Goal: Task Accomplishment & Management: Manage account settings

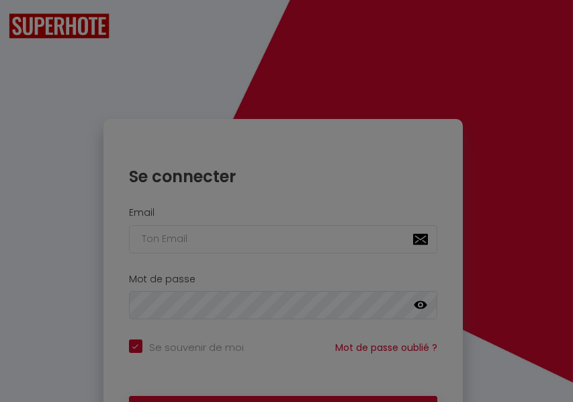
checkbox input "true"
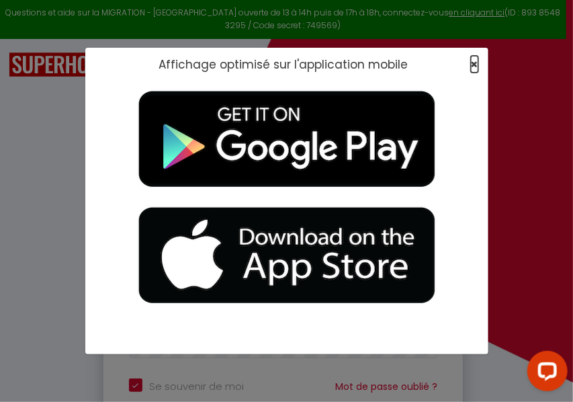
click at [474, 66] on span "×" at bounding box center [474, 64] width 7 height 17
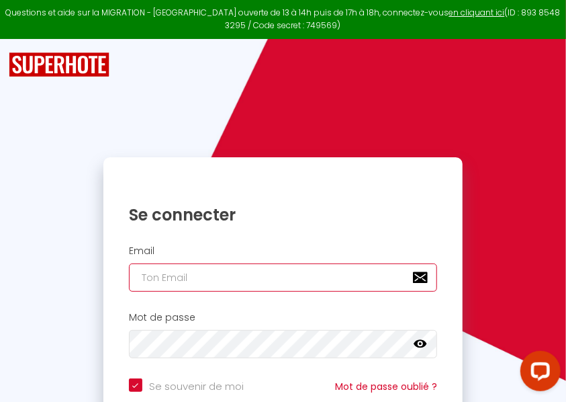
paste input "[EMAIL_ADDRESS][DOMAIN_NAME]"
type input "[EMAIL_ADDRESS][DOMAIN_NAME]"
checkbox input "true"
type input "[EMAIL_ADDRESS][DOMAIN_NAME]"
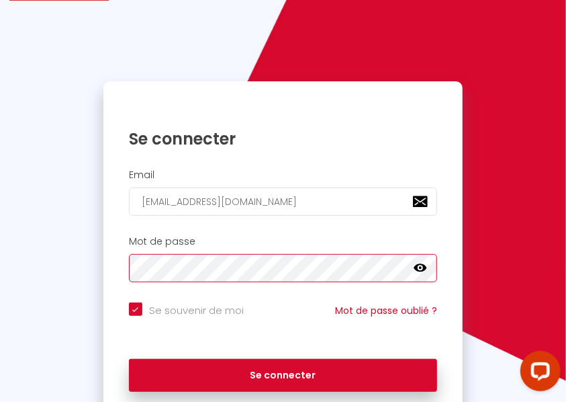
scroll to position [132, 0]
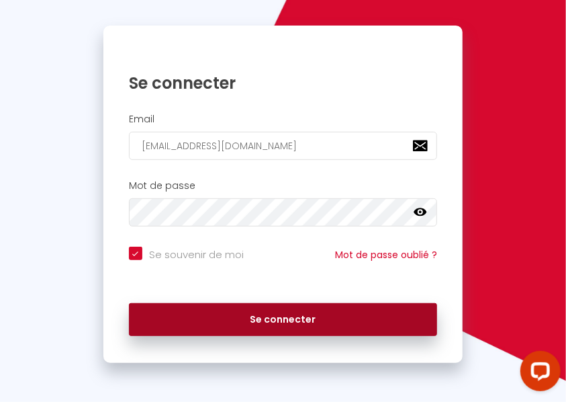
click at [267, 319] on button "Se connecter" at bounding box center [283, 320] width 308 height 34
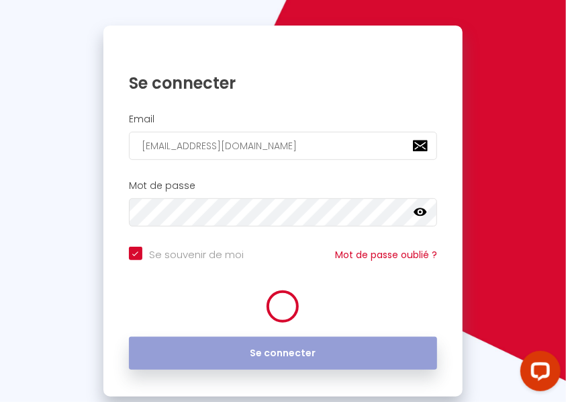
checkbox input "true"
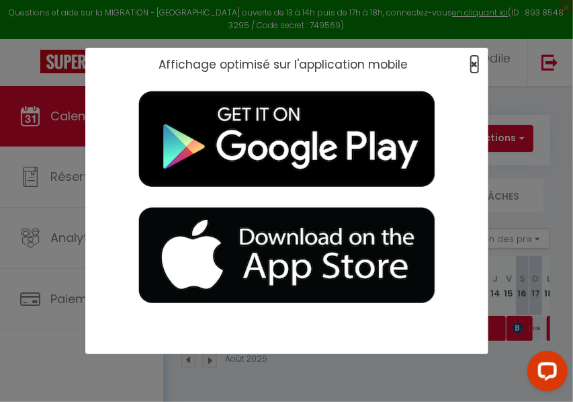
click at [473, 65] on span "×" at bounding box center [474, 64] width 7 height 17
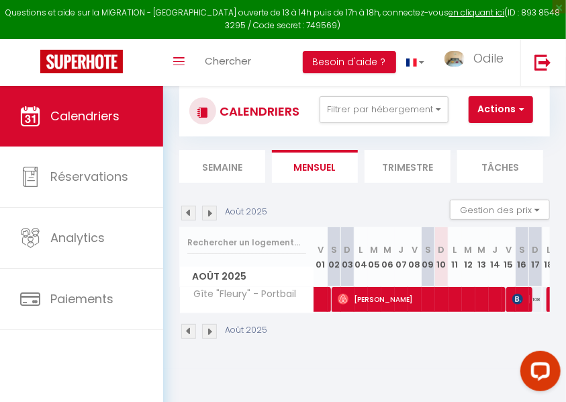
scroll to position [44, 0]
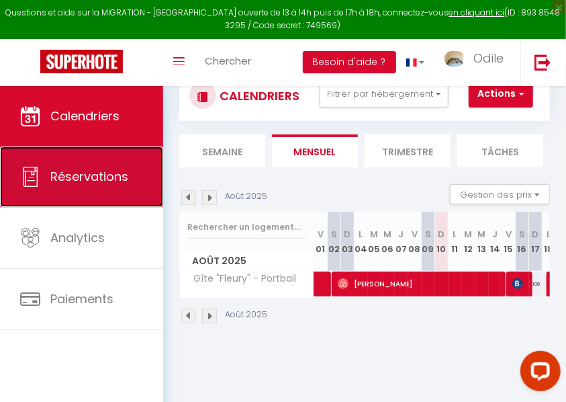
click at [79, 180] on span "Réservations" at bounding box center [89, 176] width 78 height 17
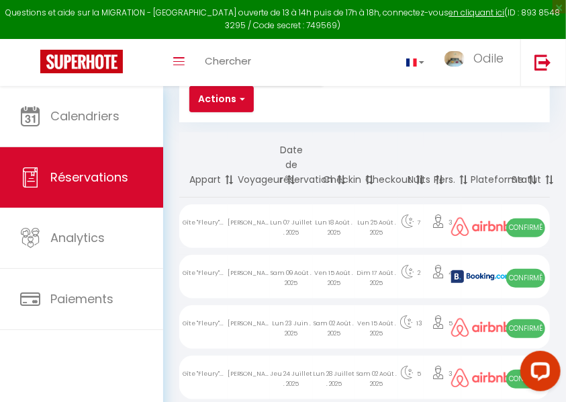
scroll to position [134, 0]
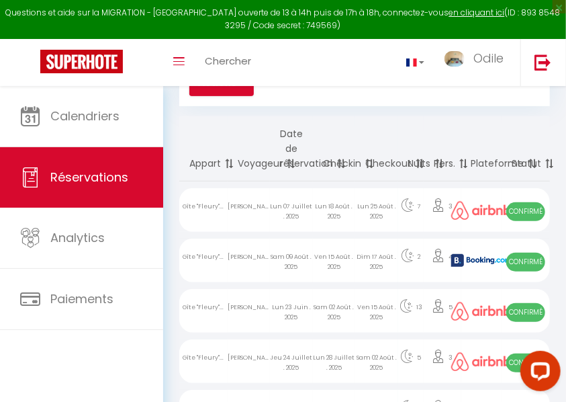
click at [342, 259] on div "Ven 15 Août . 2025" at bounding box center [334, 261] width 42 height 44
select select "OK"
select select "KO"
select select "0"
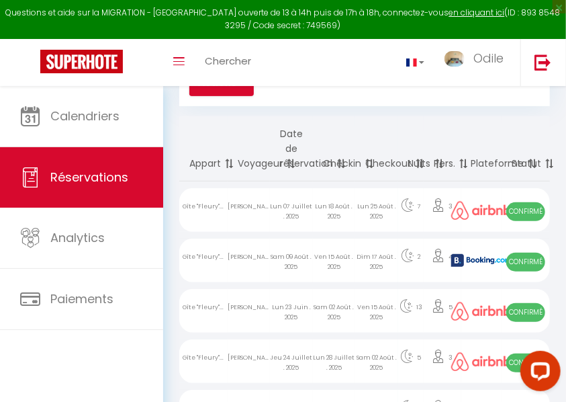
select select "1"
select select
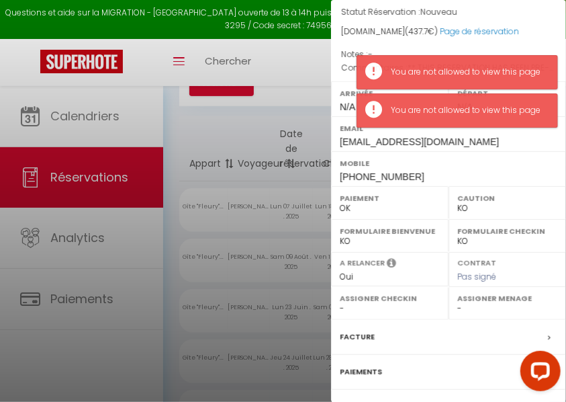
scroll to position [241, 0]
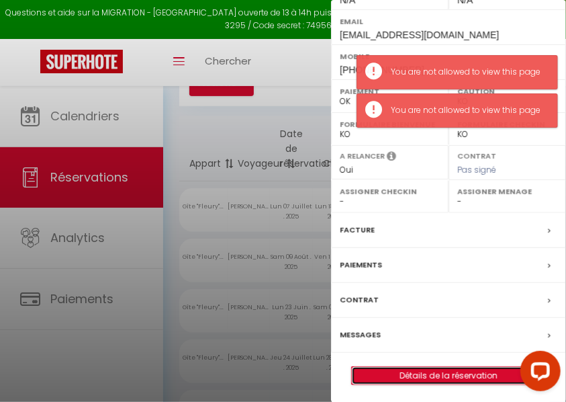
click at [435, 370] on link "Détails de la réservation" at bounding box center [449, 375] width 194 height 17
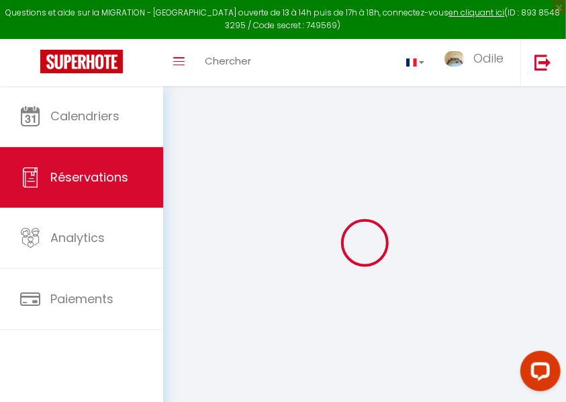
type input "[PERSON_NAME]"
type input "dreano"
type input "[EMAIL_ADDRESS][DOMAIN_NAME]"
type input "[PHONE_NUMBER]"
select select "FR"
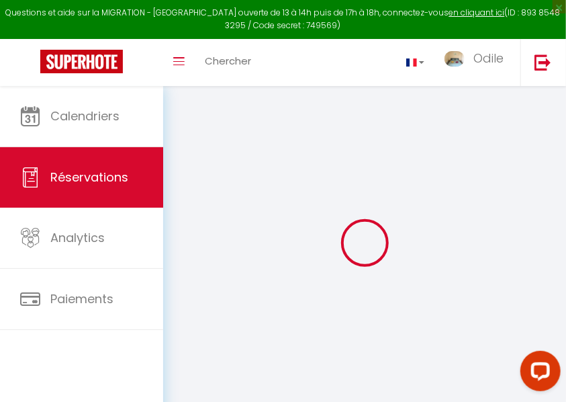
type input "63.3"
type input "6.13"
select select "50820"
select select "1"
select select
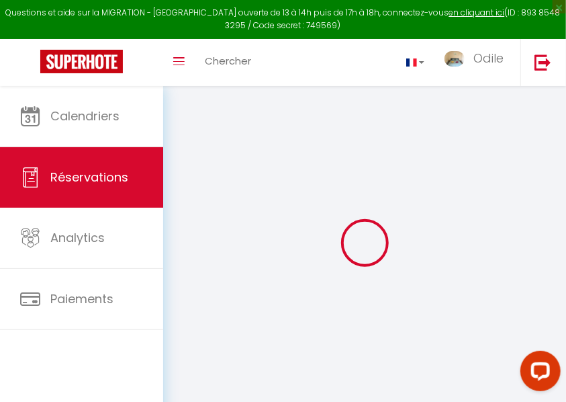
select select
type input "4"
select select "12"
select select
type input "314"
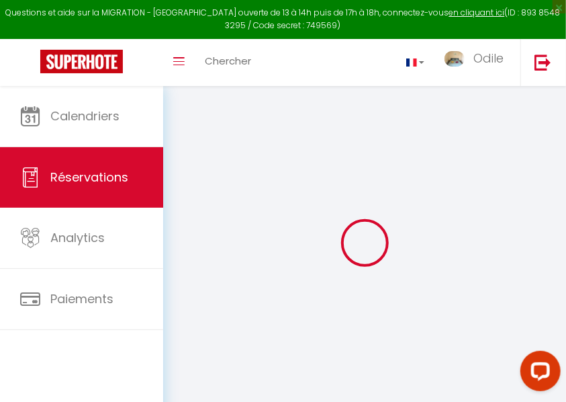
checkbox input "false"
select select "2"
type input "0"
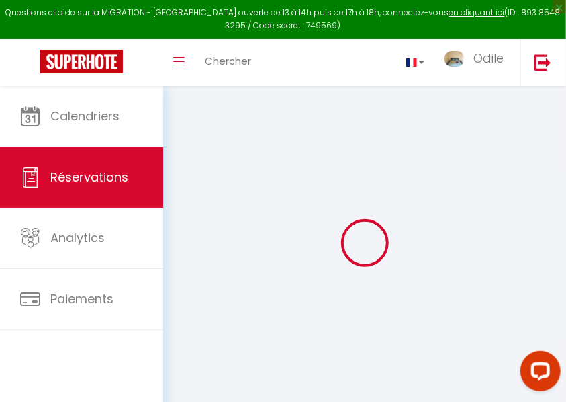
select select
select select "14"
checkbox input "false"
select select
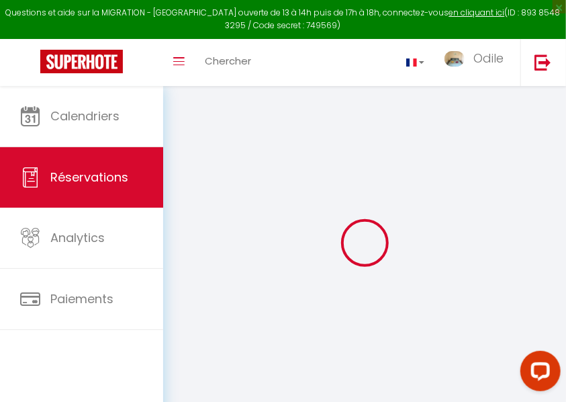
select select
checkbox input "false"
select select
checkbox input "false"
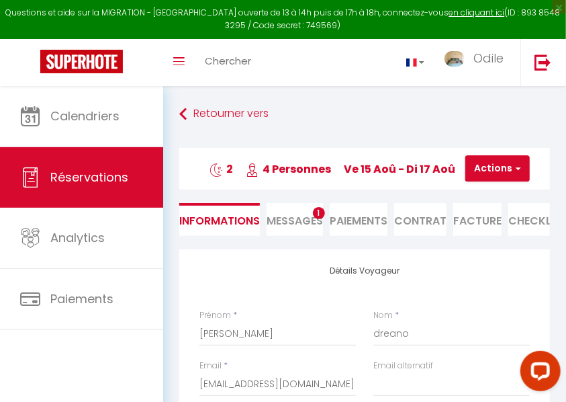
select select
checkbox input "false"
type textarea "** THIS RESERVATION HAS BEEN PRE-PAID ** Reservation has a cancellation grace p…"
type input "108"
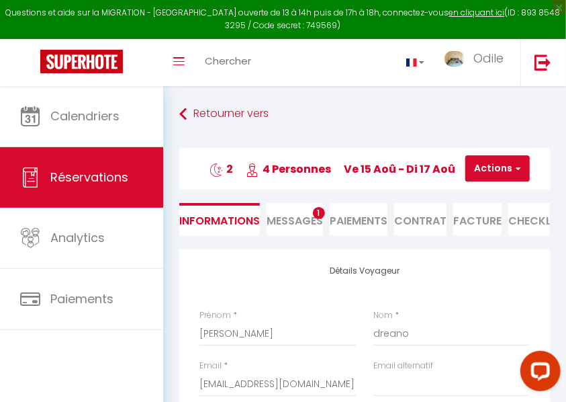
type input "15.7"
select select
checkbox input "false"
select select
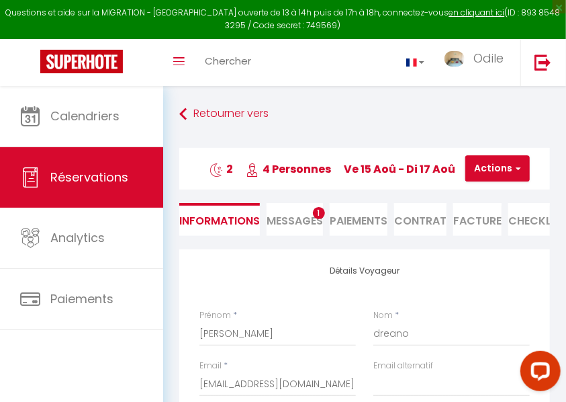
select select
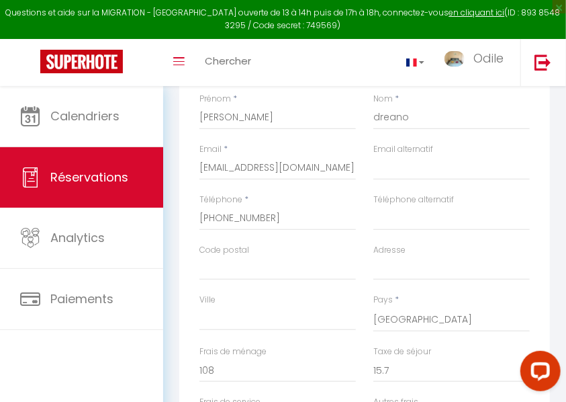
scroll to position [89, 0]
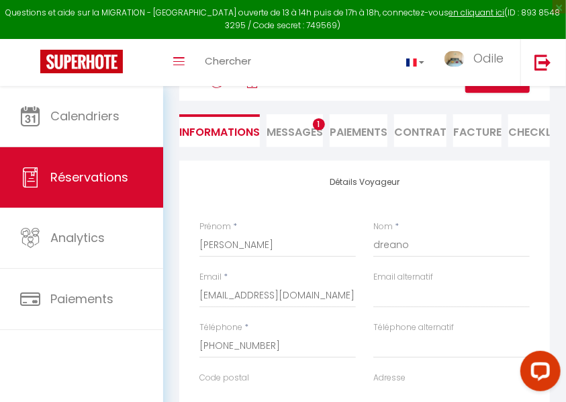
click at [477, 134] on li "Facture" at bounding box center [478, 130] width 48 height 33
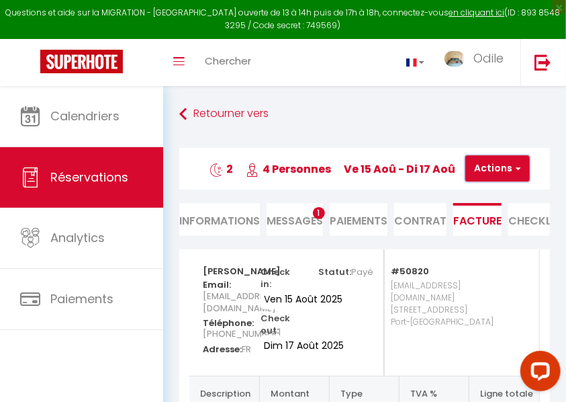
click at [517, 165] on span "button" at bounding box center [517, 169] width 8 height 12
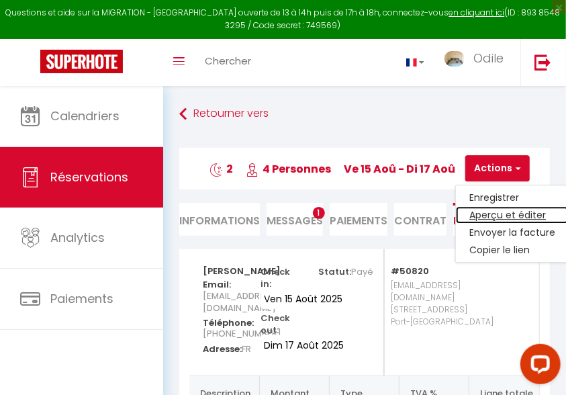
click at [500, 214] on link "Aperçu et éditer" at bounding box center [512, 215] width 113 height 17
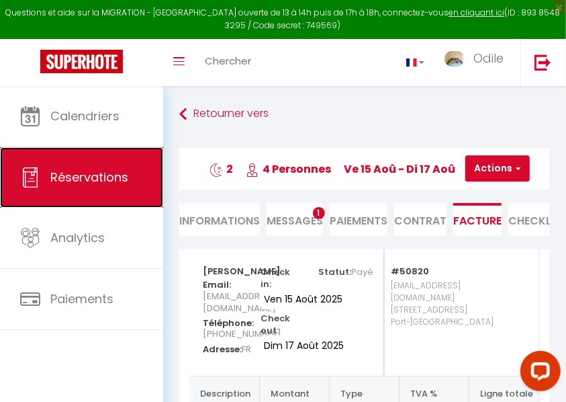
click at [98, 185] on link "Réservations" at bounding box center [81, 177] width 163 height 60
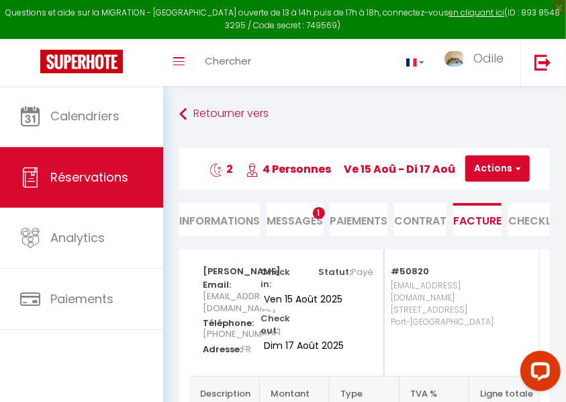
select select "not_cancelled"
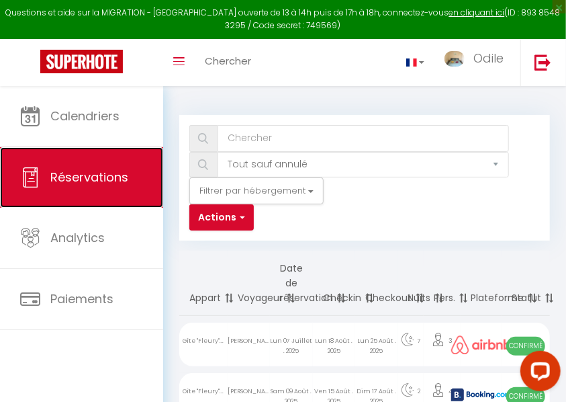
click at [108, 183] on span "Réservations" at bounding box center [89, 177] width 78 height 17
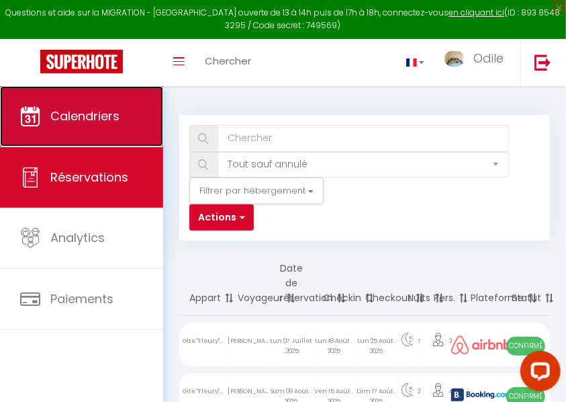
click at [90, 117] on span "Calendriers" at bounding box center [84, 116] width 69 height 17
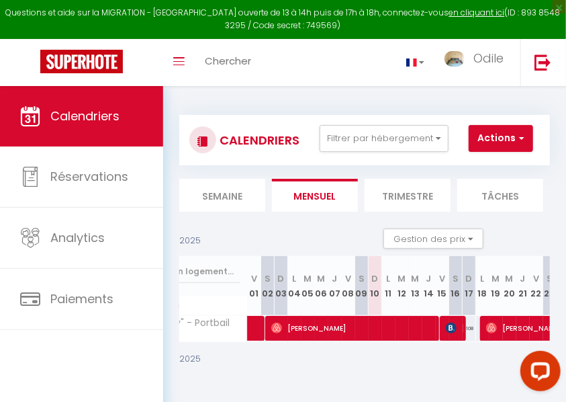
scroll to position [0, 95]
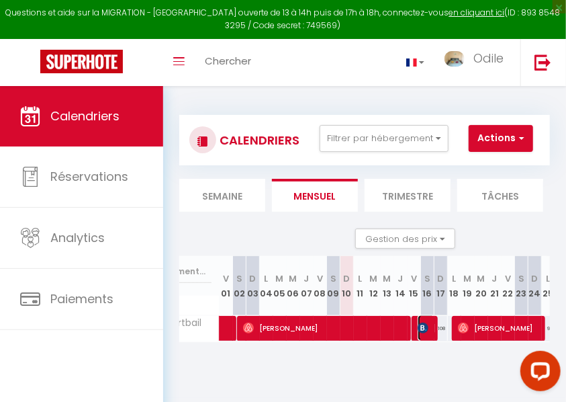
click at [426, 331] on img at bounding box center [423, 328] width 11 height 11
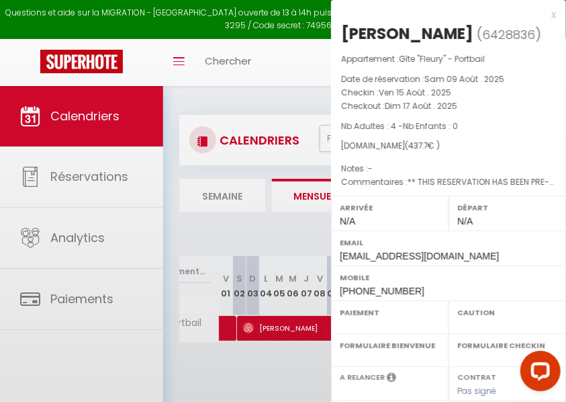
select select "OK"
select select "KO"
select select "0"
select select "1"
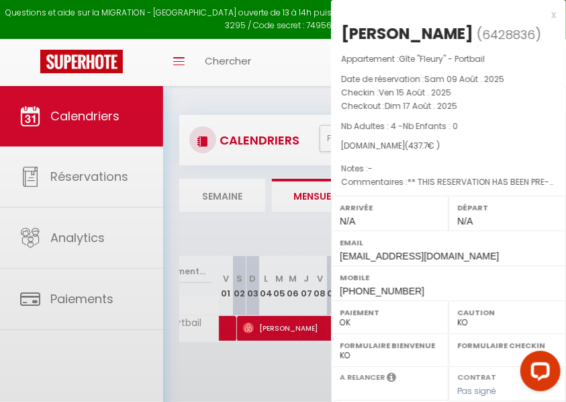
select select
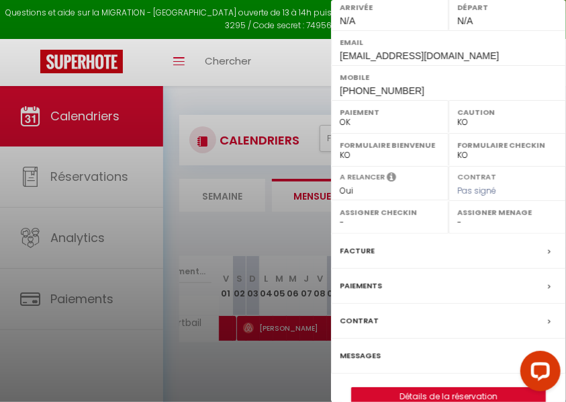
scroll to position [221, 0]
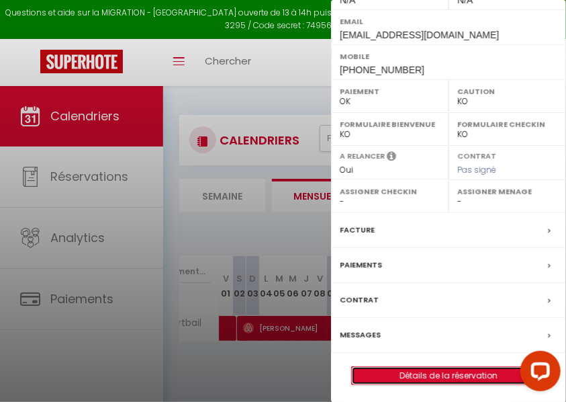
click at [418, 368] on link "Détails de la réservation" at bounding box center [449, 375] width 194 height 17
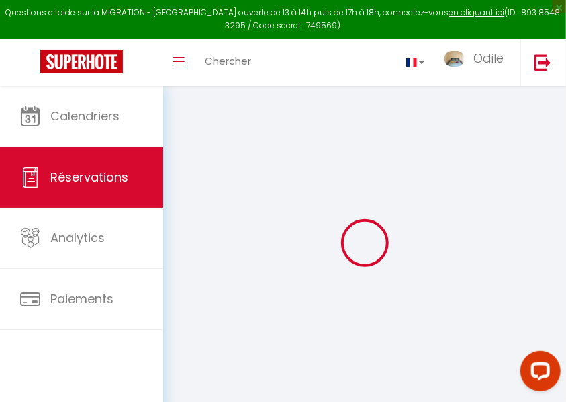
scroll to position [44, 0]
type input "[PERSON_NAME]"
type input "dreano"
type input "[EMAIL_ADDRESS][DOMAIN_NAME]"
type input "[PHONE_NUMBER]"
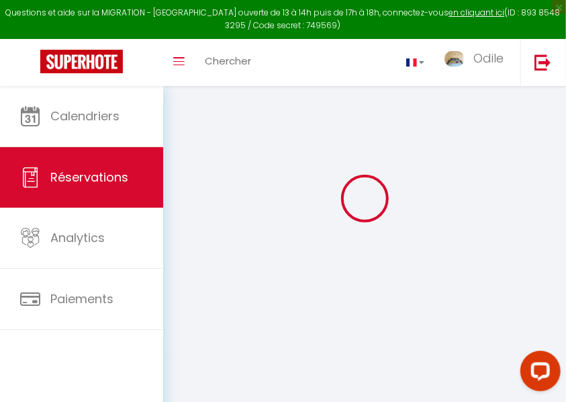
select select "FR"
type input "63.3"
type input "6.13"
select select "50820"
select select "1"
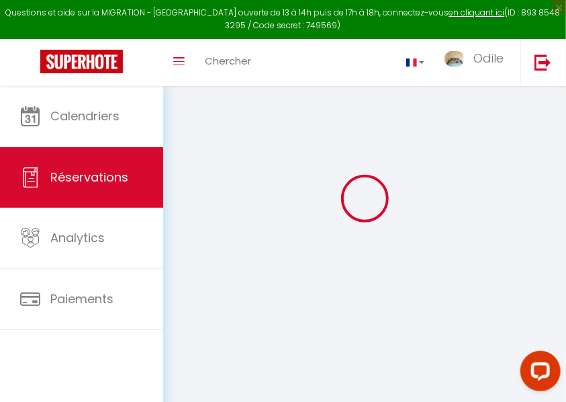
select select
type input "4"
select select "12"
select select
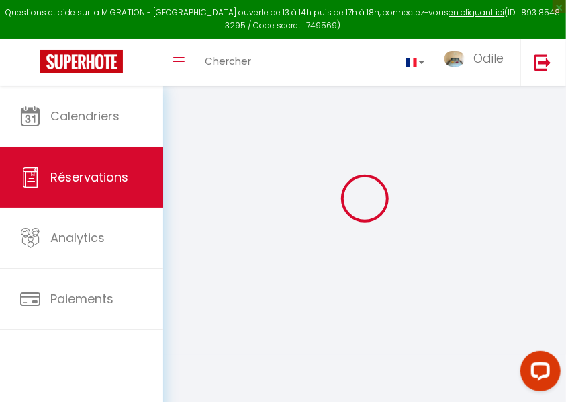
type input "314"
checkbox input "false"
select select "2"
type input "0"
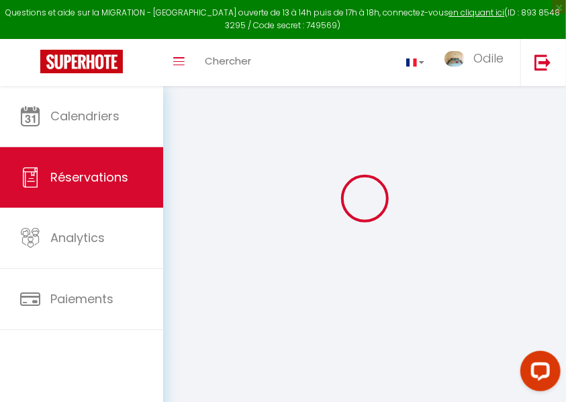
type input "0"
select select
select select "14"
checkbox input "false"
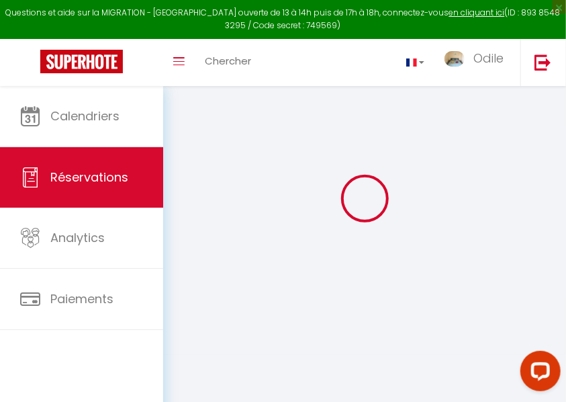
select select
checkbox input "false"
select select
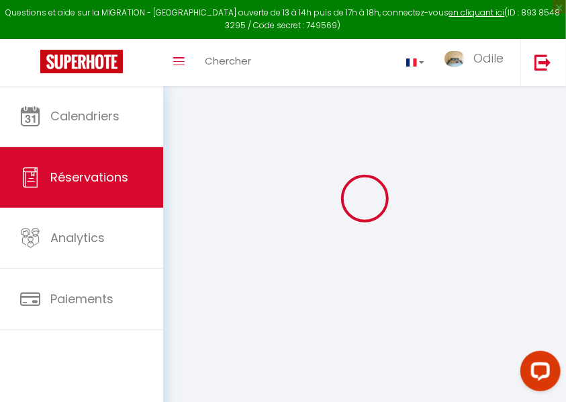
checkbox input "false"
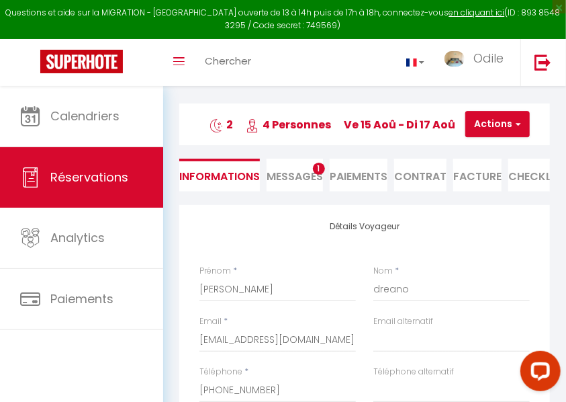
select select
checkbox input "false"
type textarea "** THIS RESERVATION HAS BEEN PRE-PAID ** Reservation has a cancellation grace p…"
type input "108"
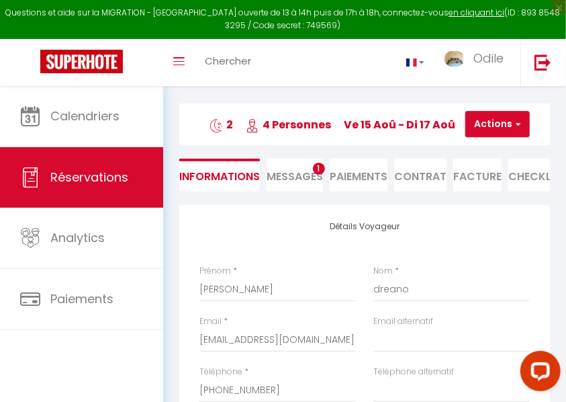
type input "15.7"
select select
checkbox input "false"
select select
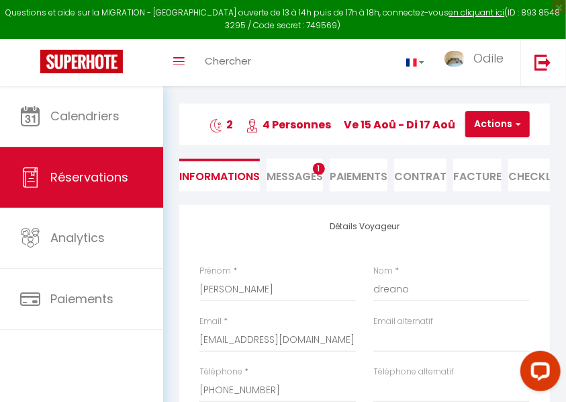
select select
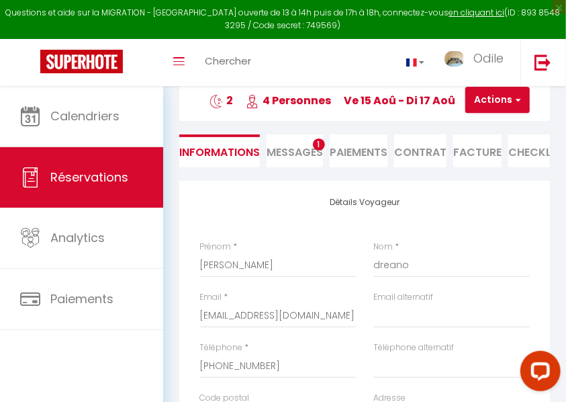
scroll to position [0, 0]
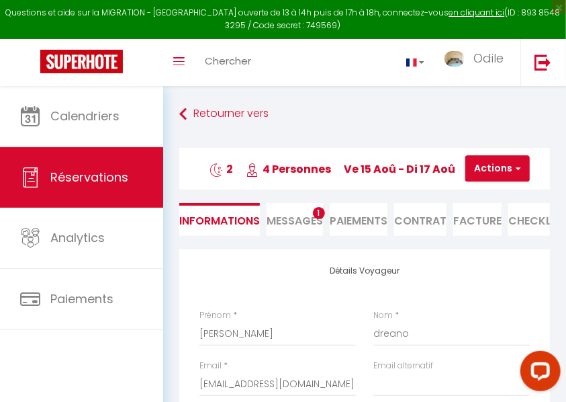
click at [302, 214] on span "Messages" at bounding box center [295, 220] width 56 height 15
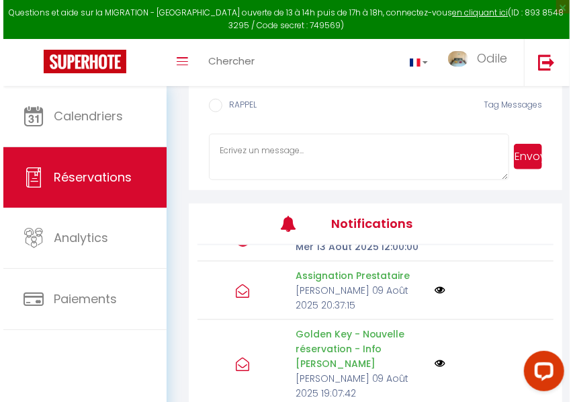
scroll to position [224, 0]
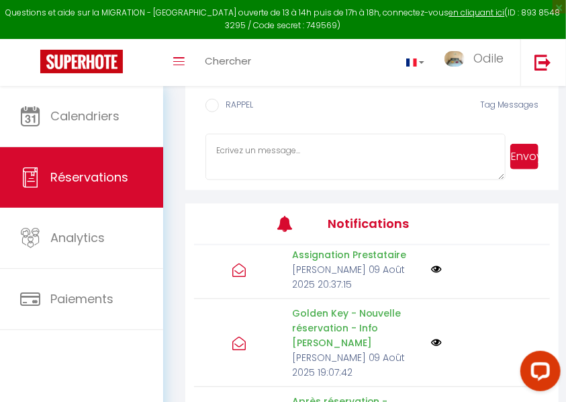
click at [431, 337] on img at bounding box center [436, 342] width 11 height 11
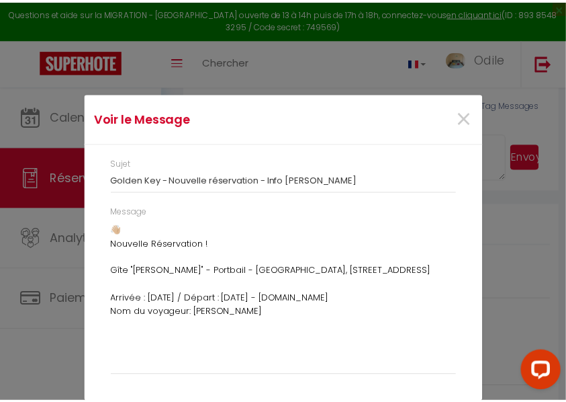
scroll to position [209, 0]
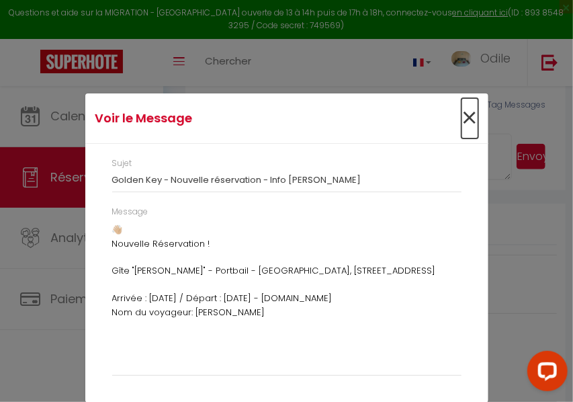
click at [465, 116] on span "×" at bounding box center [470, 118] width 17 height 40
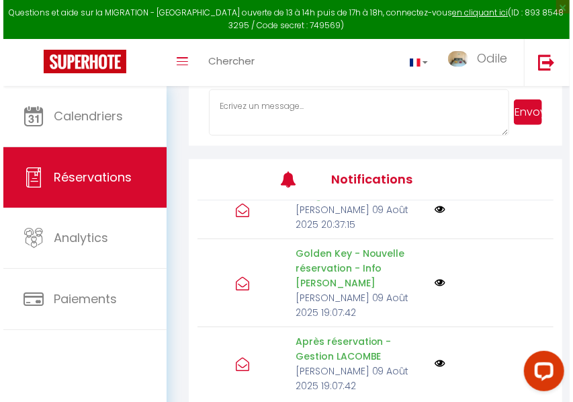
scroll to position [493, 0]
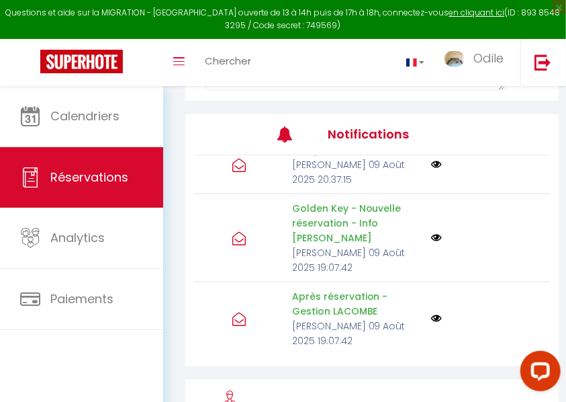
click at [431, 386] on img at bounding box center [436, 391] width 11 height 11
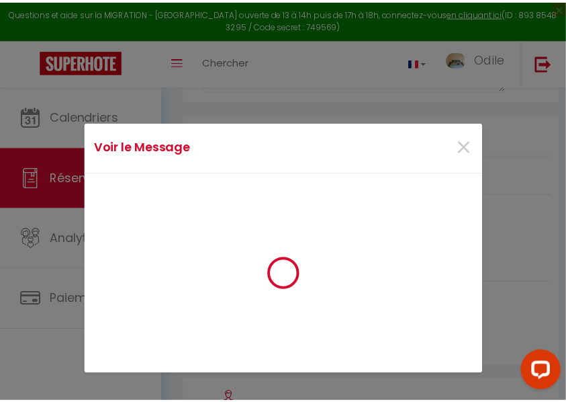
scroll to position [224, 0]
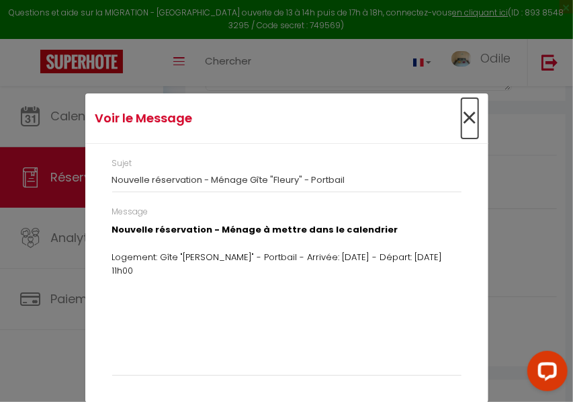
click at [462, 120] on span "×" at bounding box center [470, 118] width 17 height 40
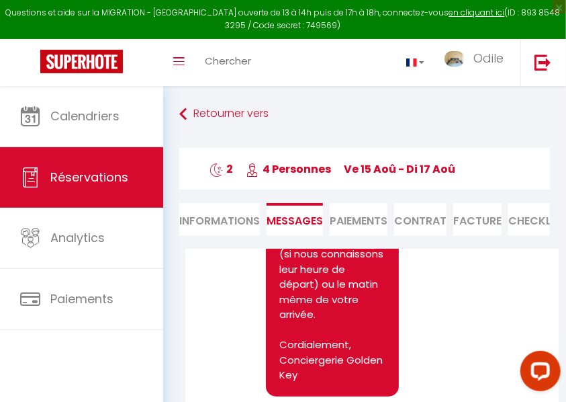
scroll to position [1942, 0]
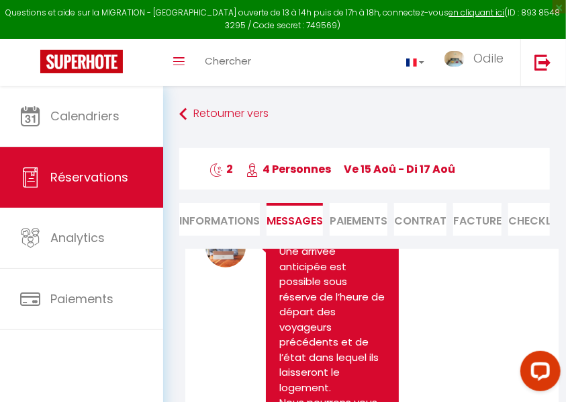
click at [218, 219] on li "Informations" at bounding box center [219, 219] width 81 height 33
select select
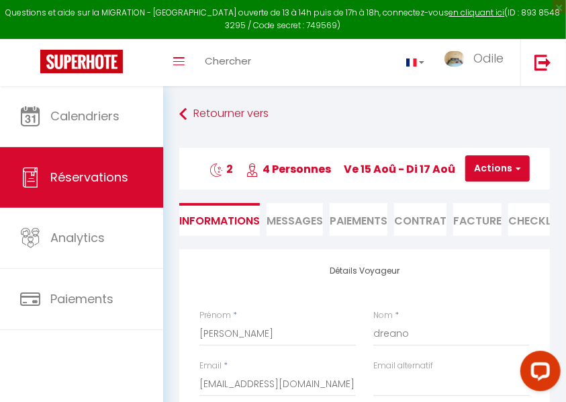
click at [352, 220] on li "Paiements" at bounding box center [359, 219] width 58 height 33
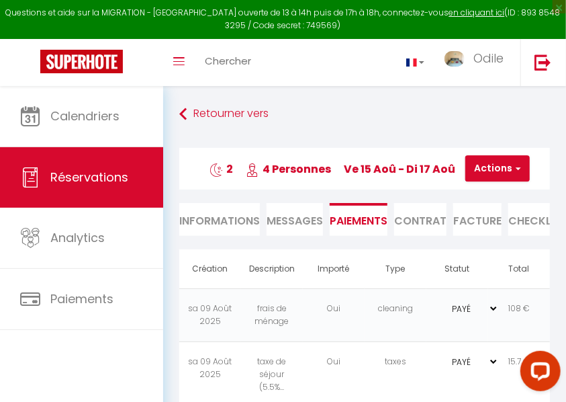
click at [419, 229] on li "Contrat" at bounding box center [420, 219] width 52 height 33
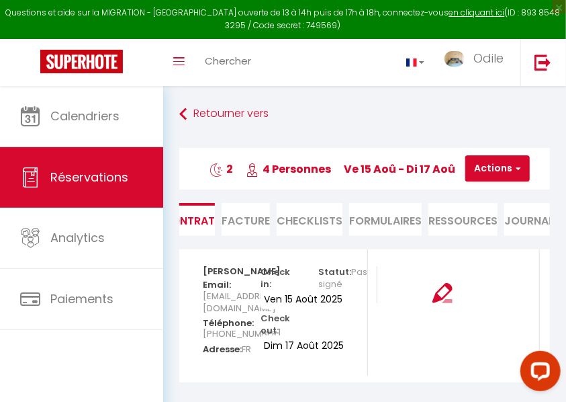
scroll to position [0, 241]
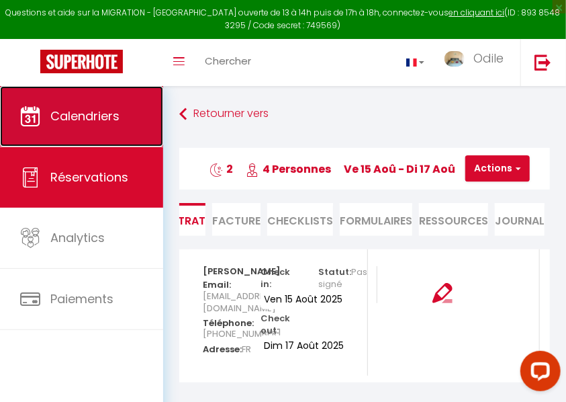
click at [60, 124] on link "Calendriers" at bounding box center [81, 116] width 163 height 60
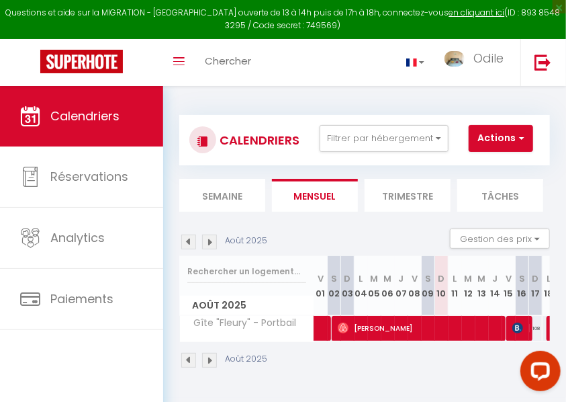
click at [211, 358] on img at bounding box center [209, 360] width 15 height 15
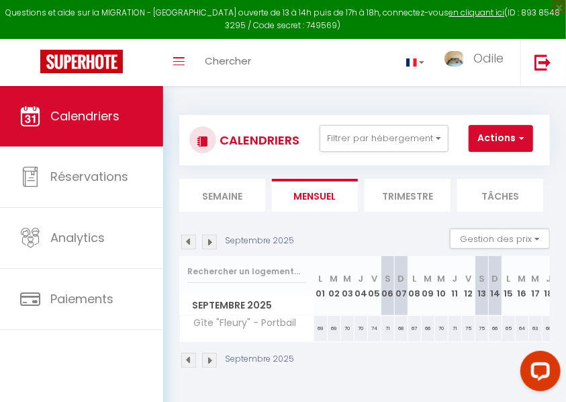
click at [209, 359] on img at bounding box center [209, 360] width 15 height 15
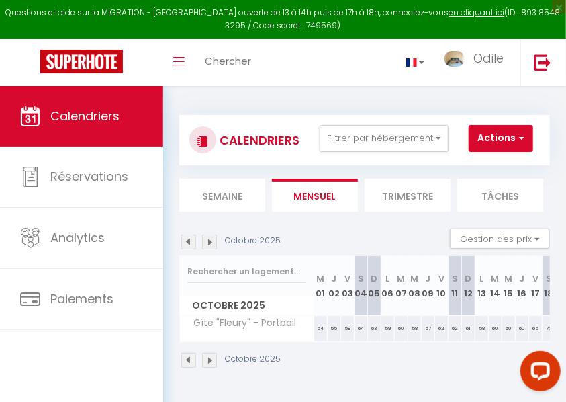
click at [204, 356] on img at bounding box center [209, 360] width 15 height 15
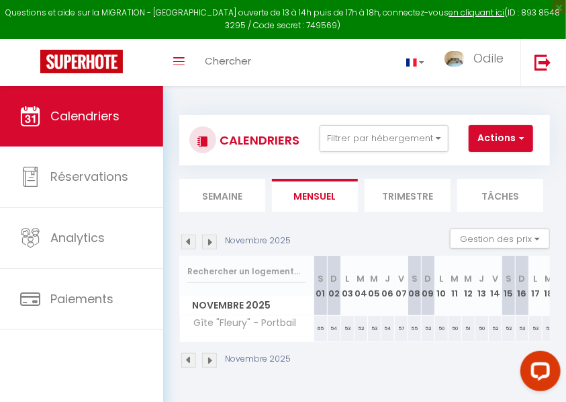
click at [207, 358] on img at bounding box center [209, 360] width 15 height 15
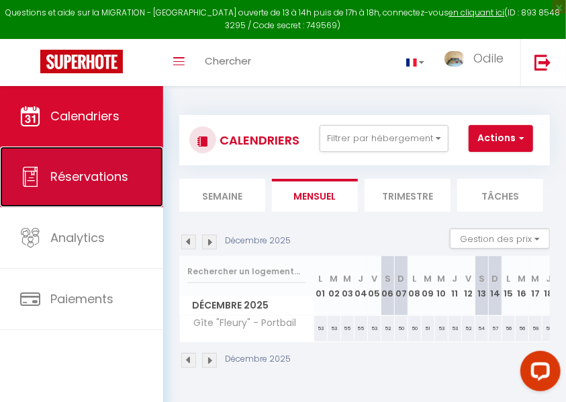
click at [99, 177] on span "Réservations" at bounding box center [89, 176] width 78 height 17
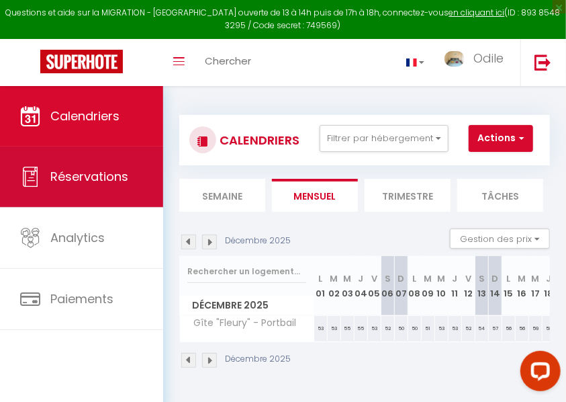
select select "not_cancelled"
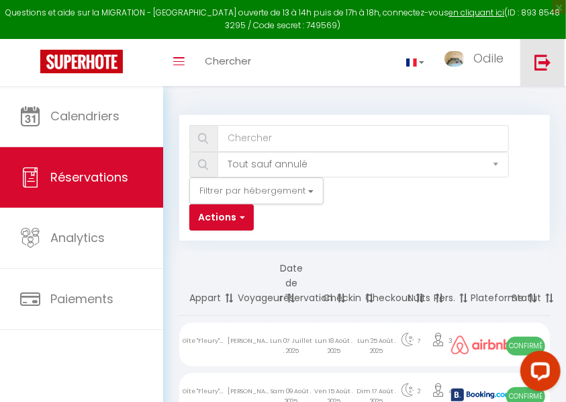
click at [544, 60] on img at bounding box center [543, 62] width 17 height 17
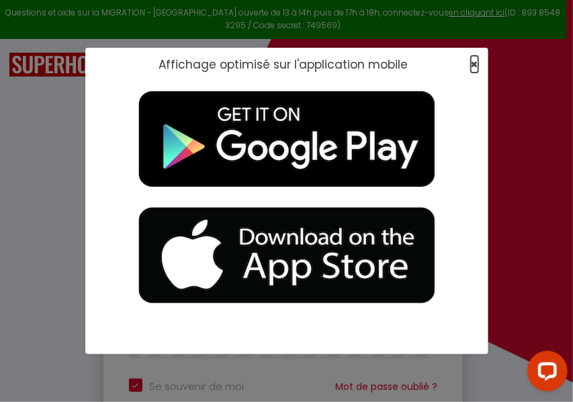
click at [474, 61] on span "×" at bounding box center [474, 64] width 7 height 17
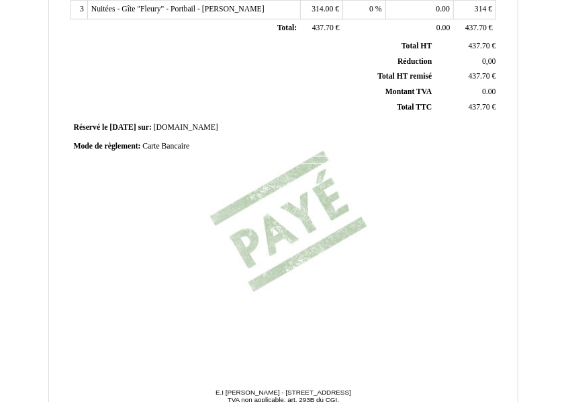
scroll to position [409, 0]
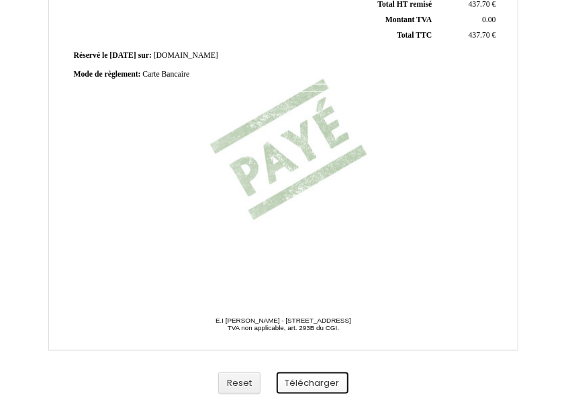
click at [306, 386] on button "Télécharger" at bounding box center [313, 383] width 72 height 22
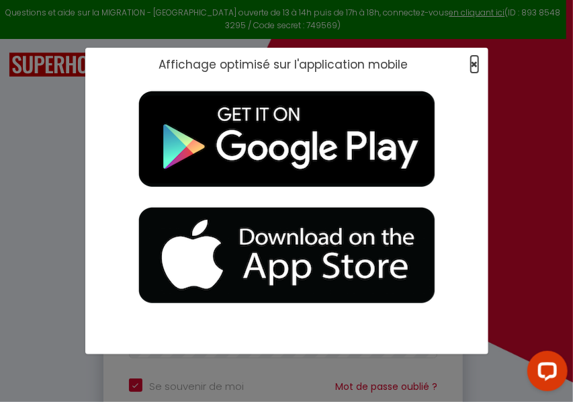
click at [477, 62] on span "×" at bounding box center [474, 64] width 7 height 17
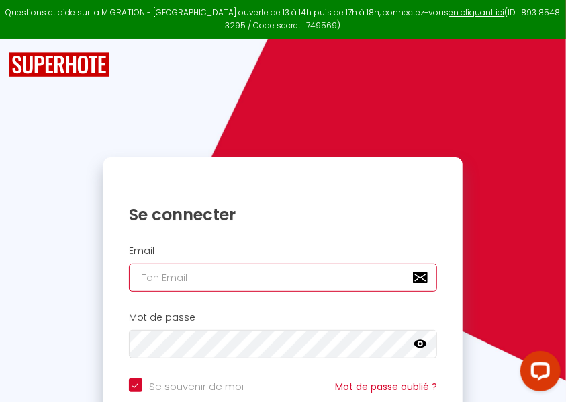
paste input "[EMAIL_ADDRESS][DOMAIN_NAME]"
type input "[EMAIL_ADDRESS][DOMAIN_NAME]"
checkbox input "true"
type input "[EMAIL_ADDRESS][DOMAIN_NAME]"
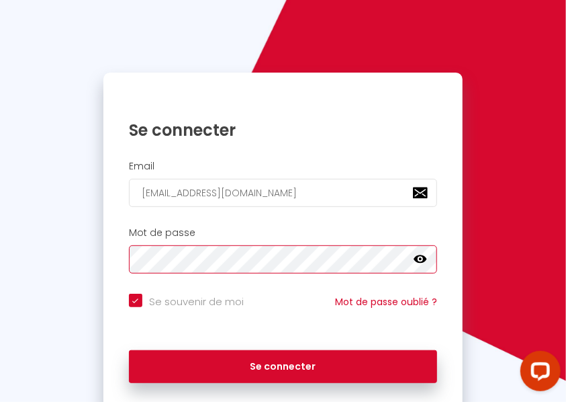
scroll to position [132, 0]
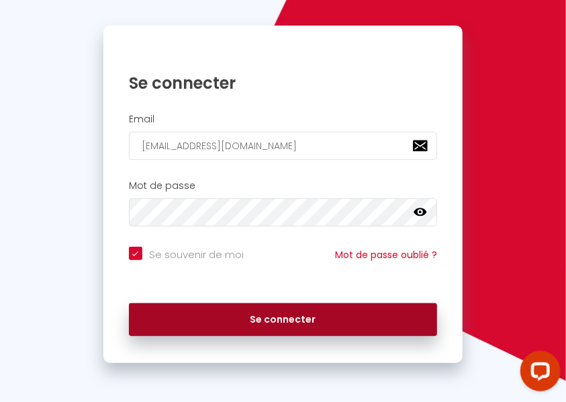
click at [269, 323] on button "Se connecter" at bounding box center [283, 320] width 308 height 34
checkbox input "true"
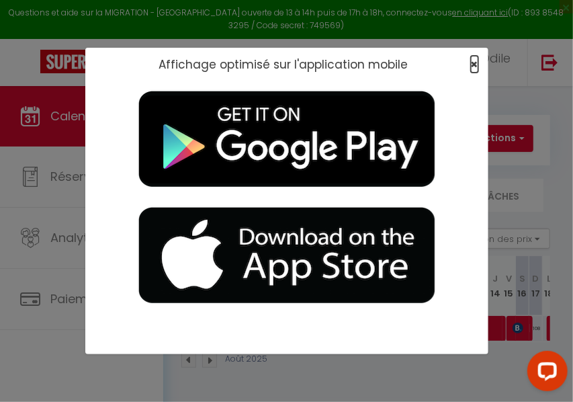
click at [477, 65] on span "×" at bounding box center [474, 64] width 7 height 17
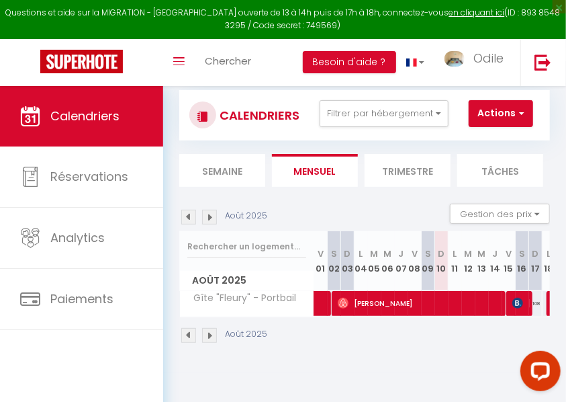
scroll to position [44, 0]
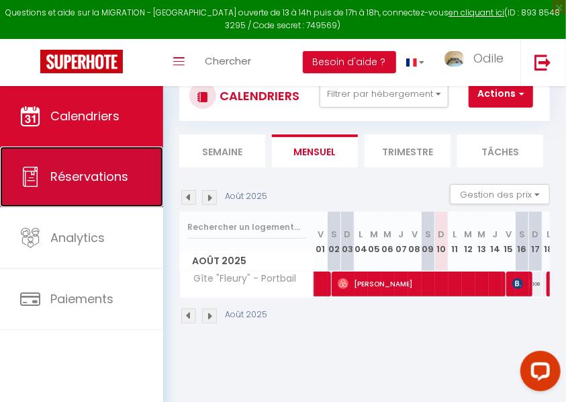
click at [126, 179] on span "Réservations" at bounding box center [89, 176] width 78 height 17
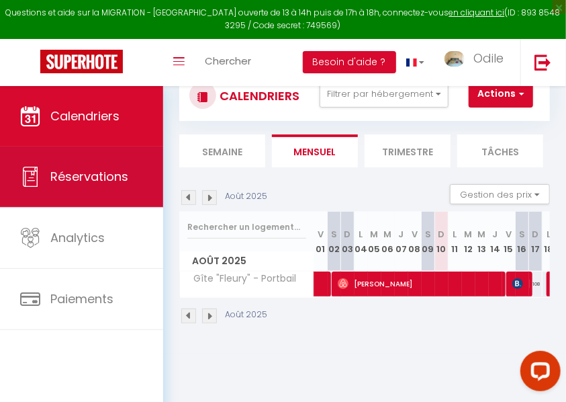
select select "not_cancelled"
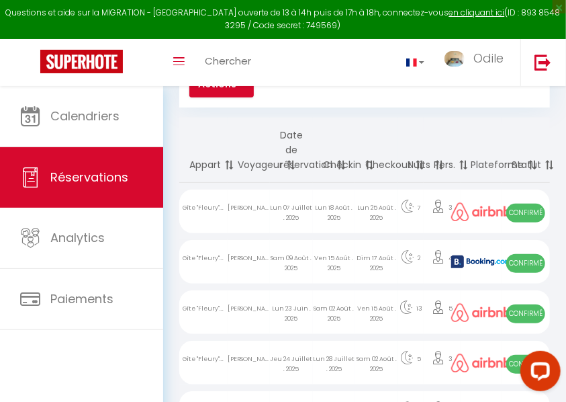
scroll to position [134, 0]
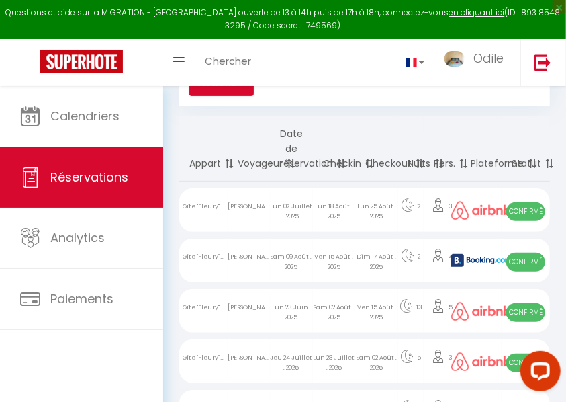
click at [367, 260] on div "Dim 17 Août . 2025" at bounding box center [376, 261] width 43 height 44
select select "OK"
select select "KO"
select select "0"
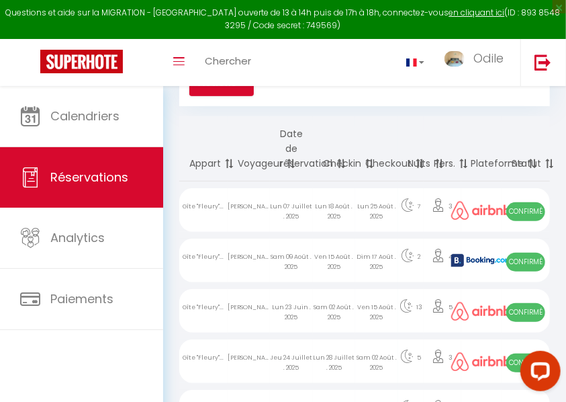
select select "1"
select select
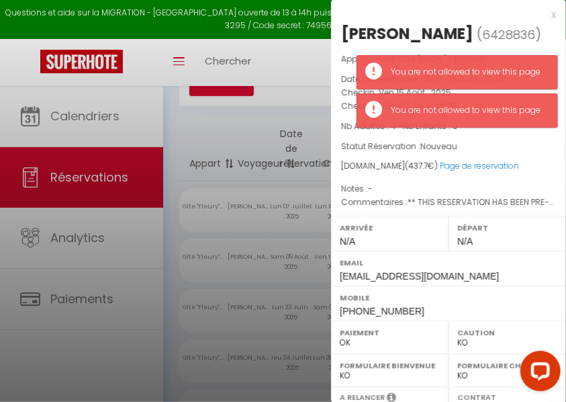
click at [550, 12] on div "x isabelle dreano ( 6428836 ) Appartement : Gîte "Fleury" - Portbail Date de ré…" at bounding box center [448, 323] width 235 height 646
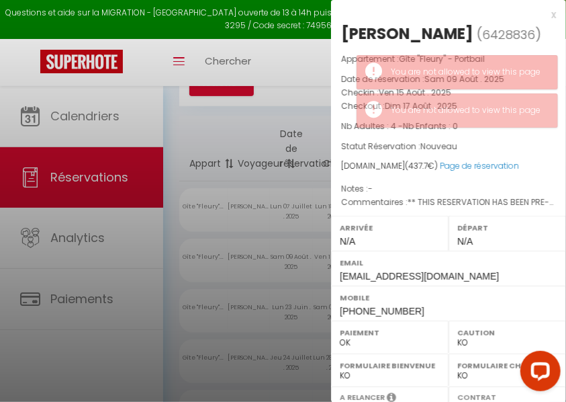
click at [549, 16] on div "x" at bounding box center [443, 15] width 225 height 16
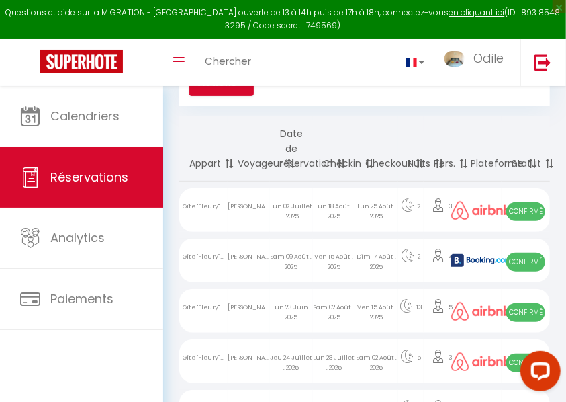
click at [302, 260] on div "Sam 09 Août . 2025" at bounding box center [291, 261] width 42 height 44
select select
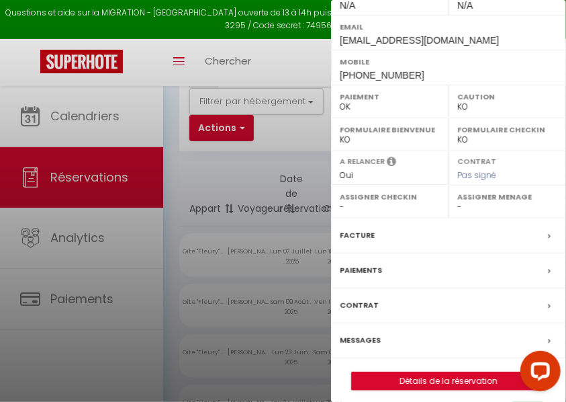
scroll to position [241, 0]
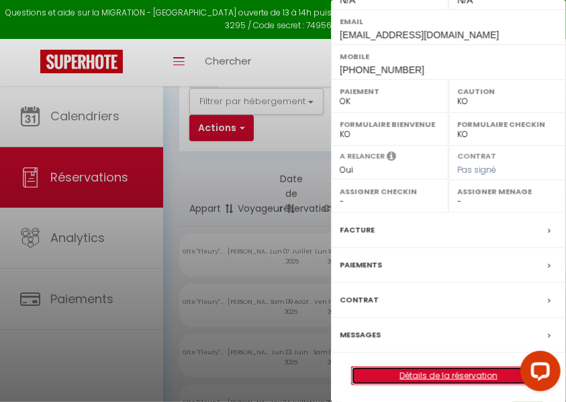
click at [427, 370] on link "Détails de la réservation" at bounding box center [449, 375] width 194 height 17
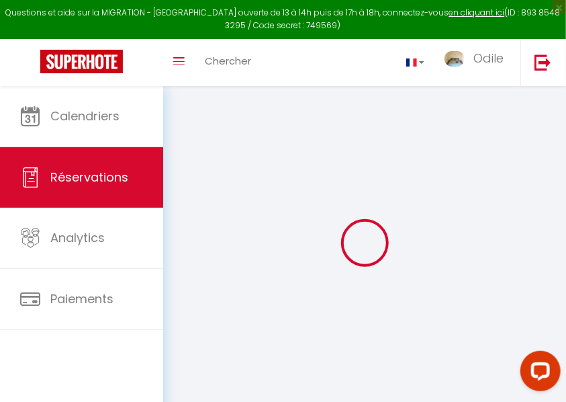
type input "[PERSON_NAME]"
type input "dreano"
type input "[EMAIL_ADDRESS][DOMAIN_NAME]"
type input "[PHONE_NUMBER]"
select select "FR"
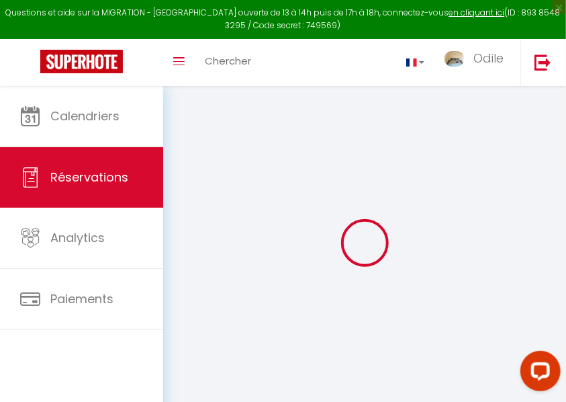
type input "63.3"
type input "6.13"
select select "50820"
select select "1"
select select
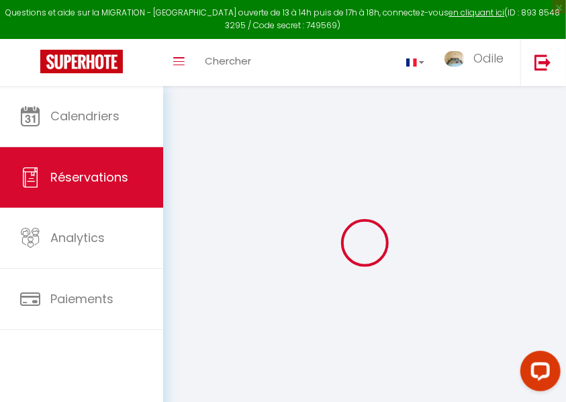
select select
type input "4"
select select "12"
select select
type input "314"
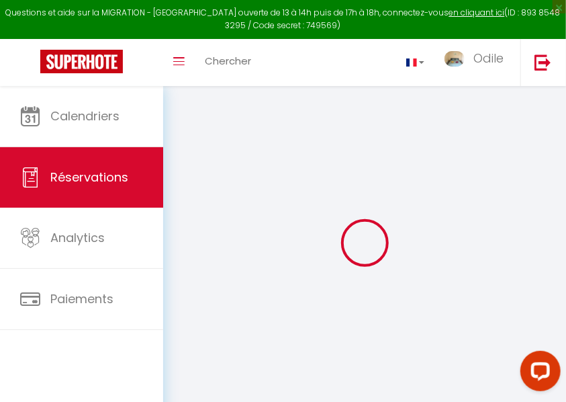
checkbox input "false"
select select "2"
type input "0"
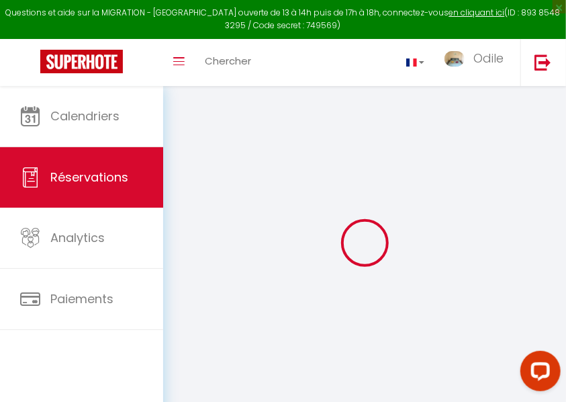
select select
select select "14"
checkbox input "false"
select select
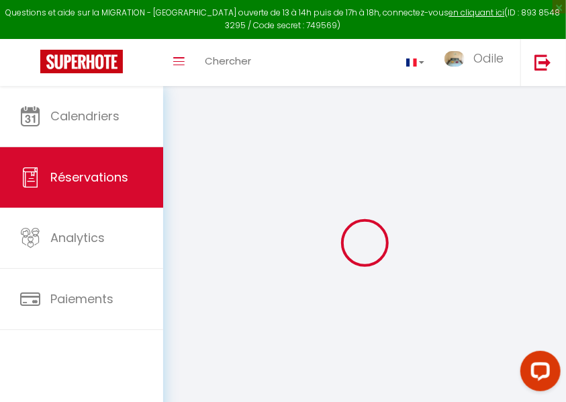
select select
checkbox input "false"
select select
checkbox input "false"
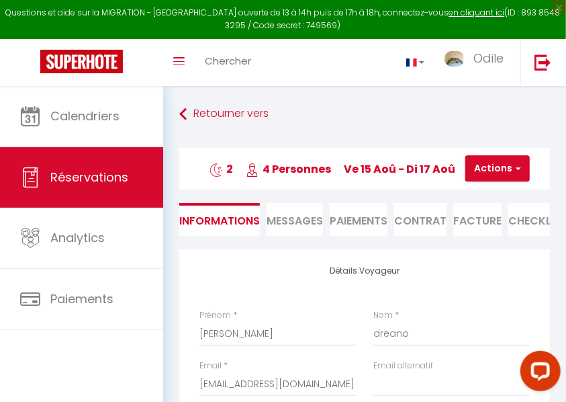
select select
checkbox input "false"
type textarea "** THIS RESERVATION HAS BEEN PRE-PAID ** Reservation has a cancellation grace p…"
type input "108"
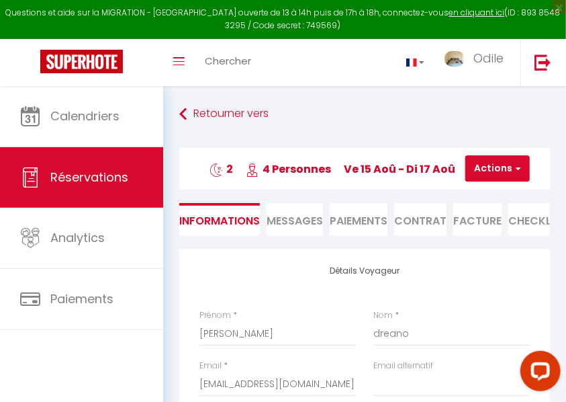
type input "15.7"
select select
checkbox input "false"
select select
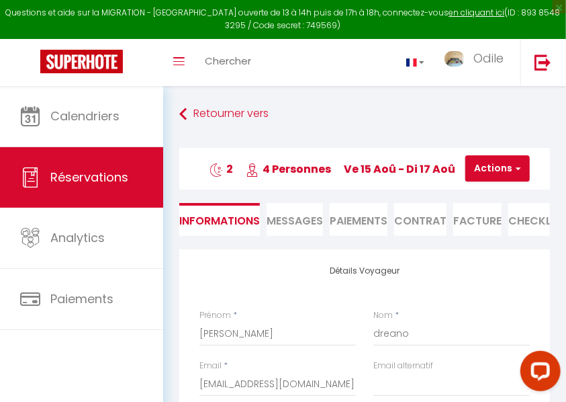
select select
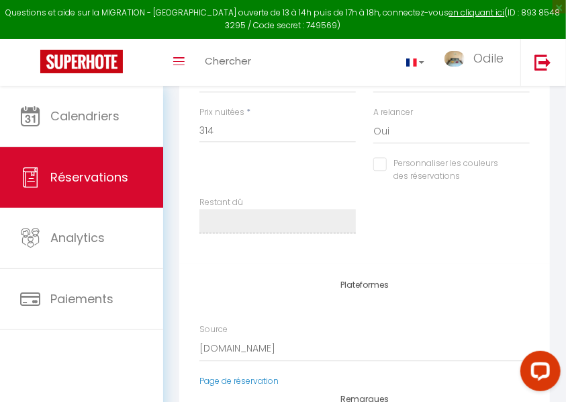
scroll to position [1075, 0]
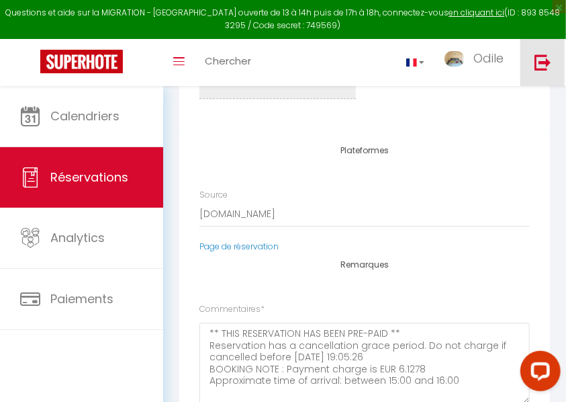
click at [537, 64] on img at bounding box center [543, 62] width 17 height 17
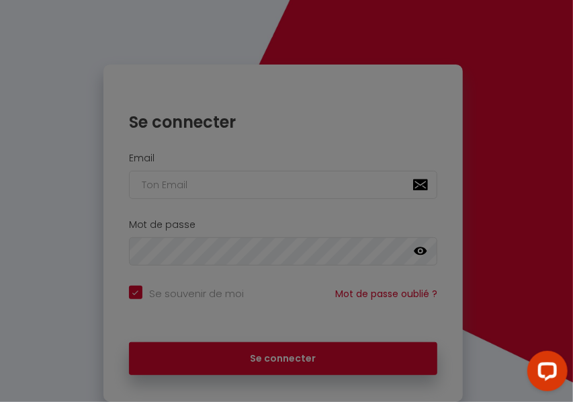
checkbox input "true"
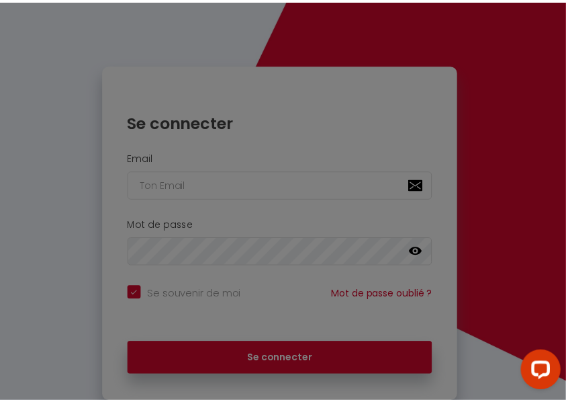
scroll to position [132, 0]
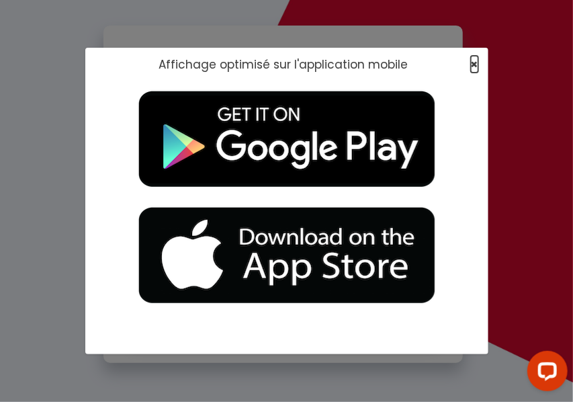
click at [473, 64] on span "×" at bounding box center [474, 64] width 7 height 17
